Goal: Find specific page/section: Find specific page/section

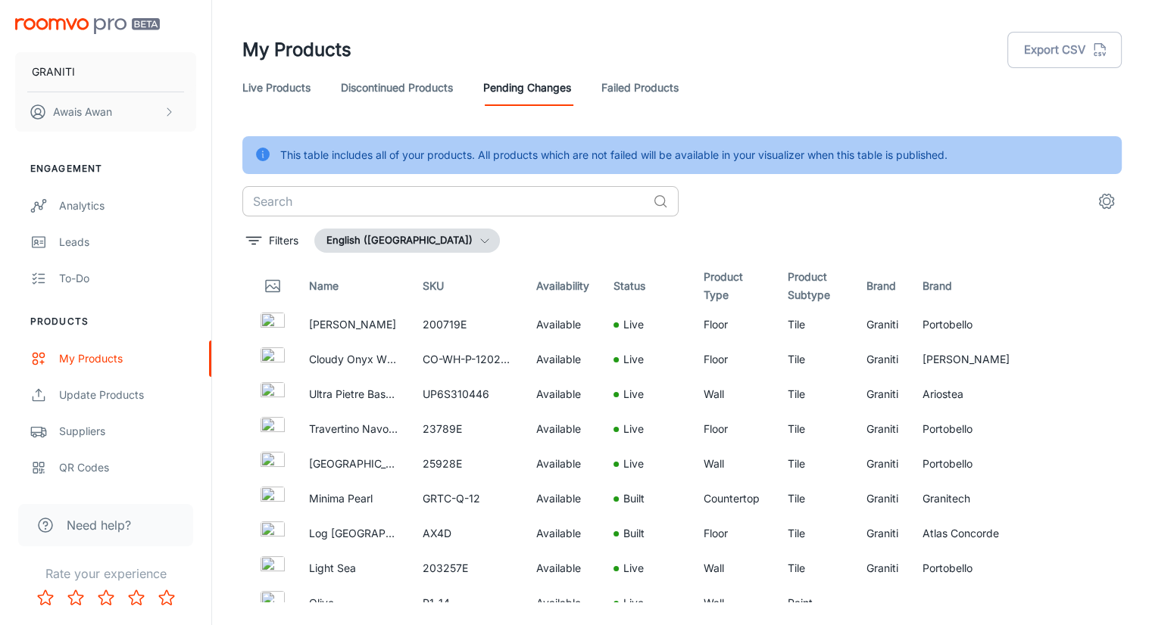
click at [545, 201] on input "text" at bounding box center [444, 201] width 404 height 30
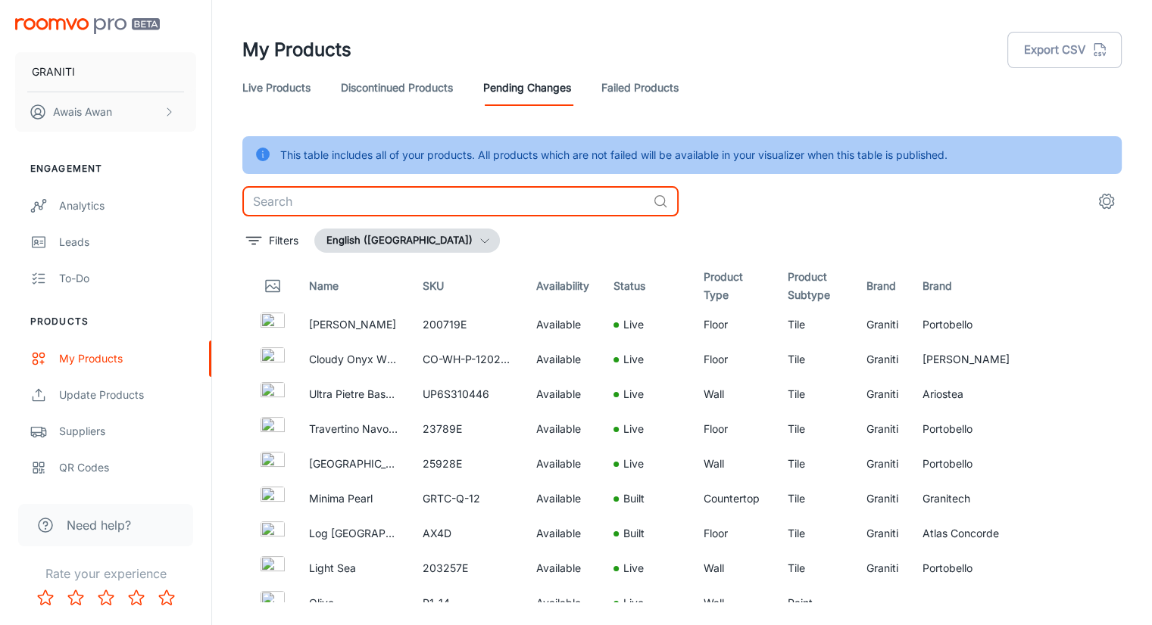
click at [291, 89] on link "Live Products" at bounding box center [276, 88] width 68 height 36
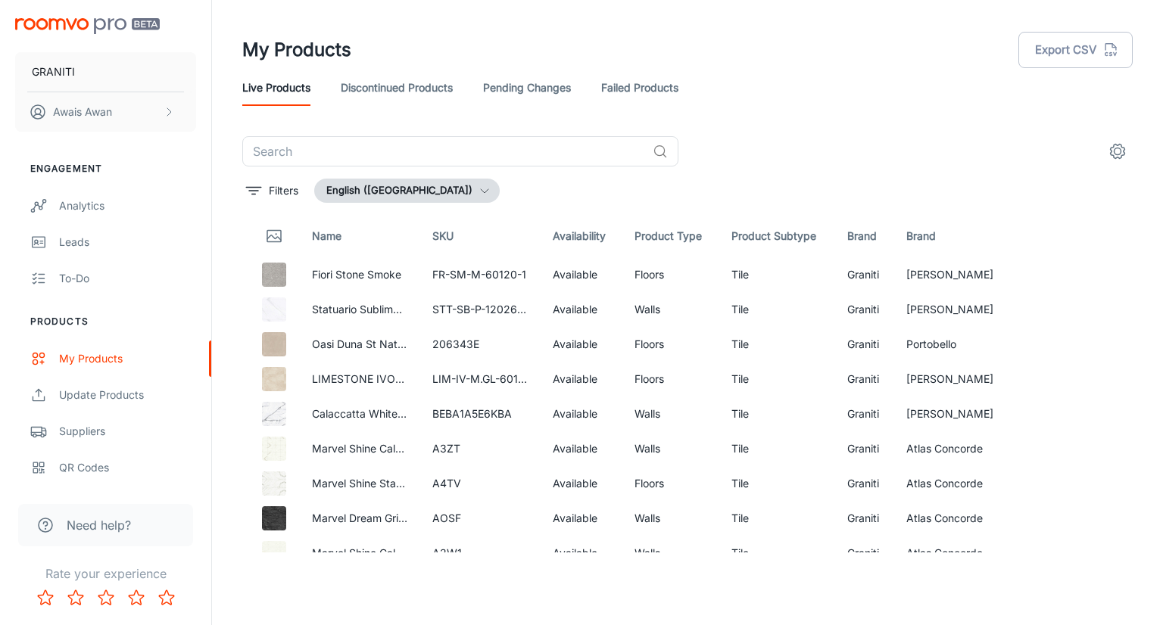
click at [497, 89] on link "Pending Changes" at bounding box center [527, 88] width 88 height 36
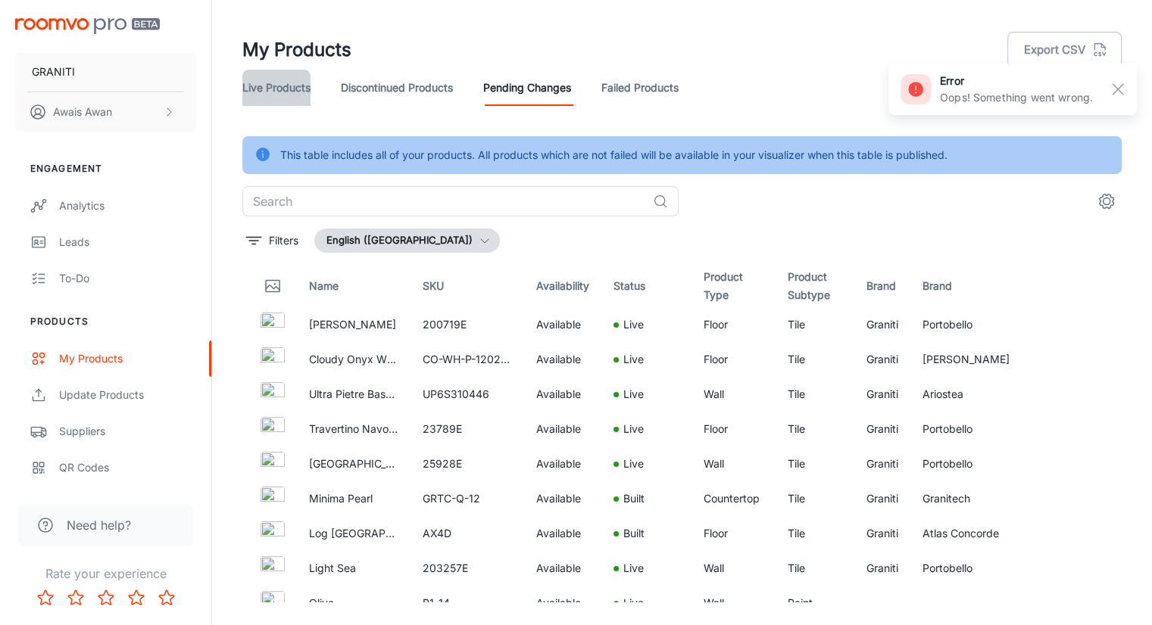
click at [308, 90] on link "Live Products" at bounding box center [276, 88] width 68 height 36
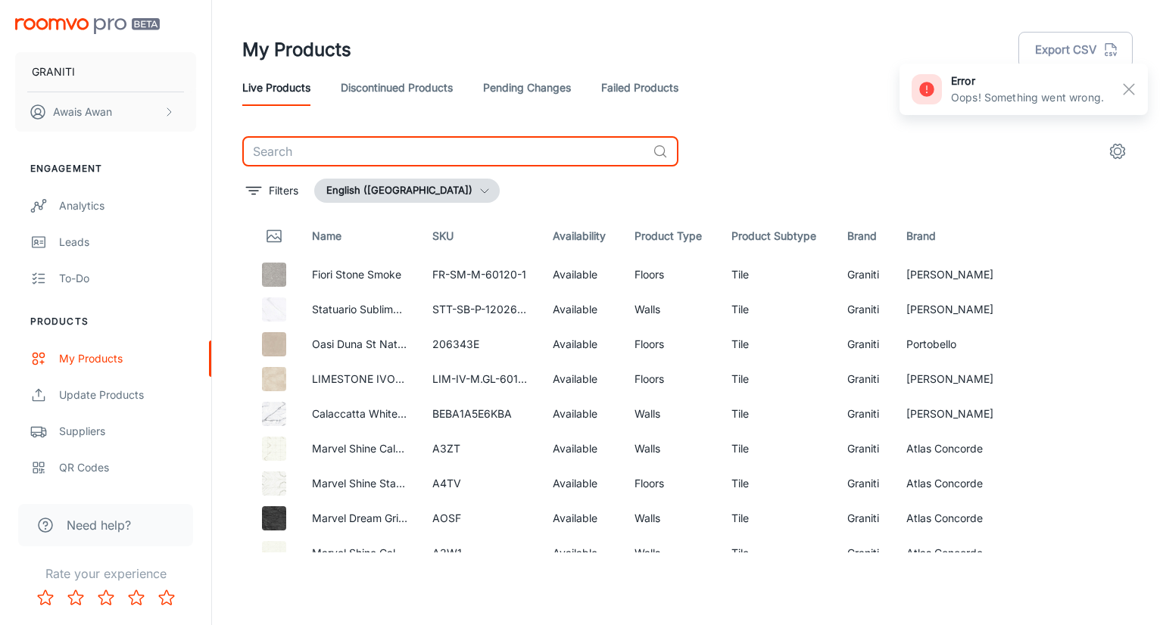
click at [413, 151] on input "text" at bounding box center [444, 151] width 404 height 30
paste input "Marvel Diva Black Tempest"
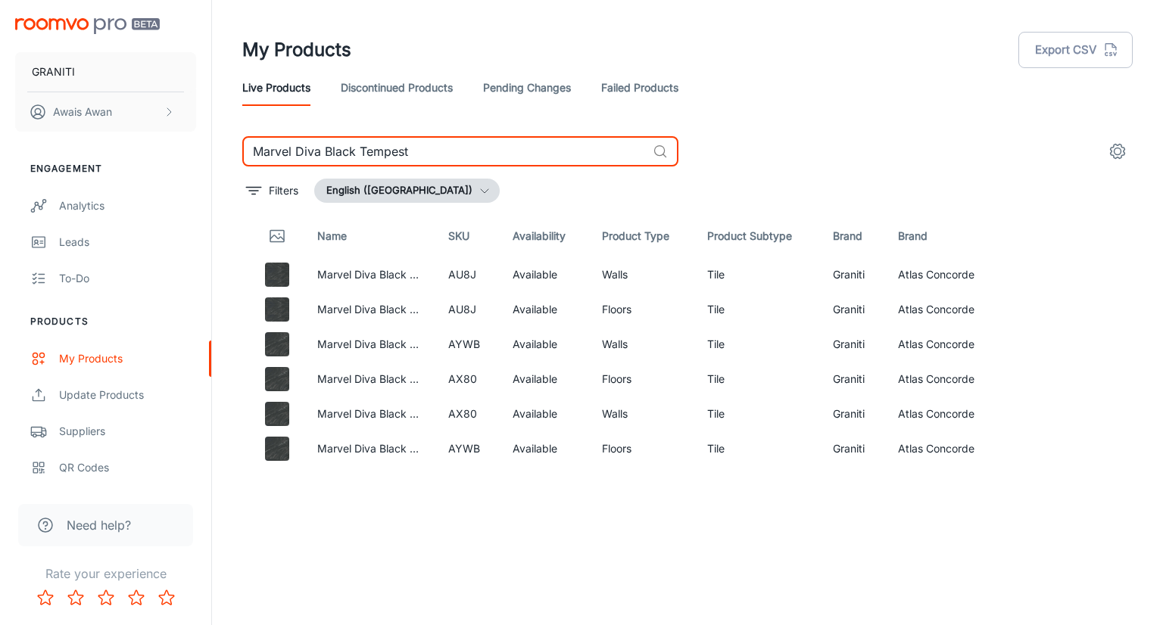
type input "Marvel Diva Black Tempest"
click at [1083, 449] on icon "See in Visualizer" at bounding box center [1076, 449] width 16 height 11
